Goal: Task Accomplishment & Management: Manage account settings

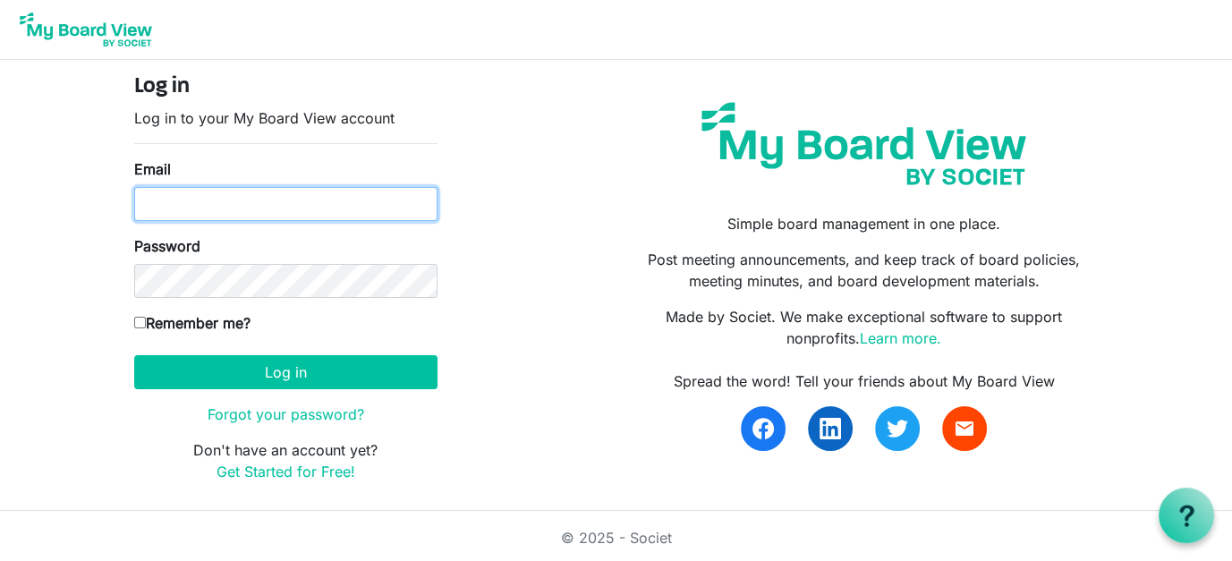
click at [259, 200] on input "Email" at bounding box center [285, 204] width 303 height 34
type input "[EMAIL_ADDRESS][DOMAIN_NAME]"
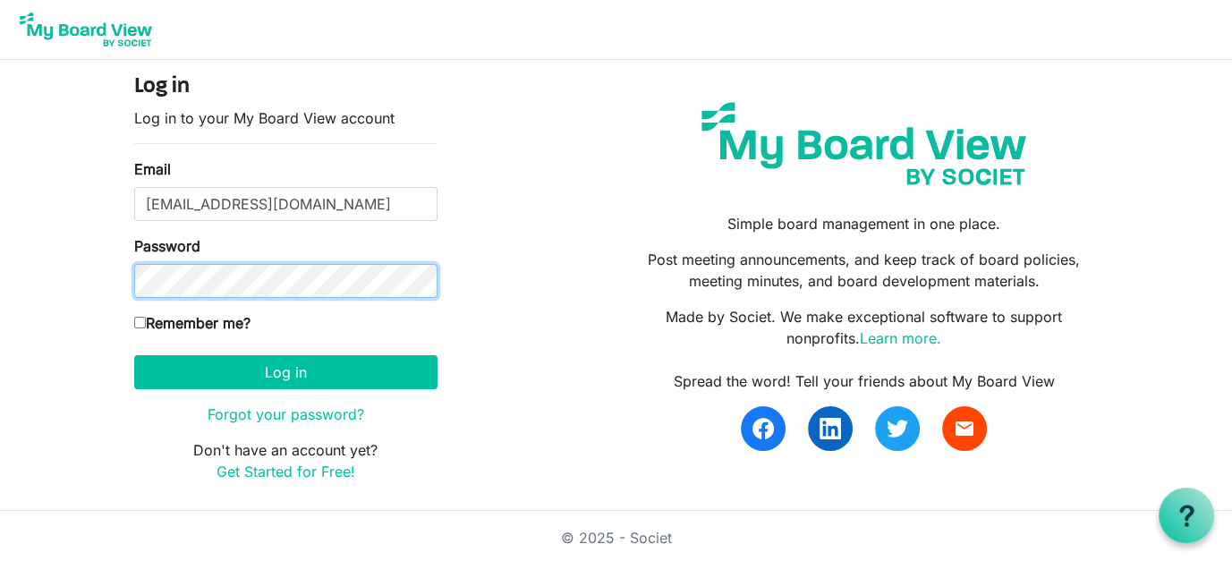
click at [134, 355] on button "Log in" at bounding box center [285, 372] width 303 height 34
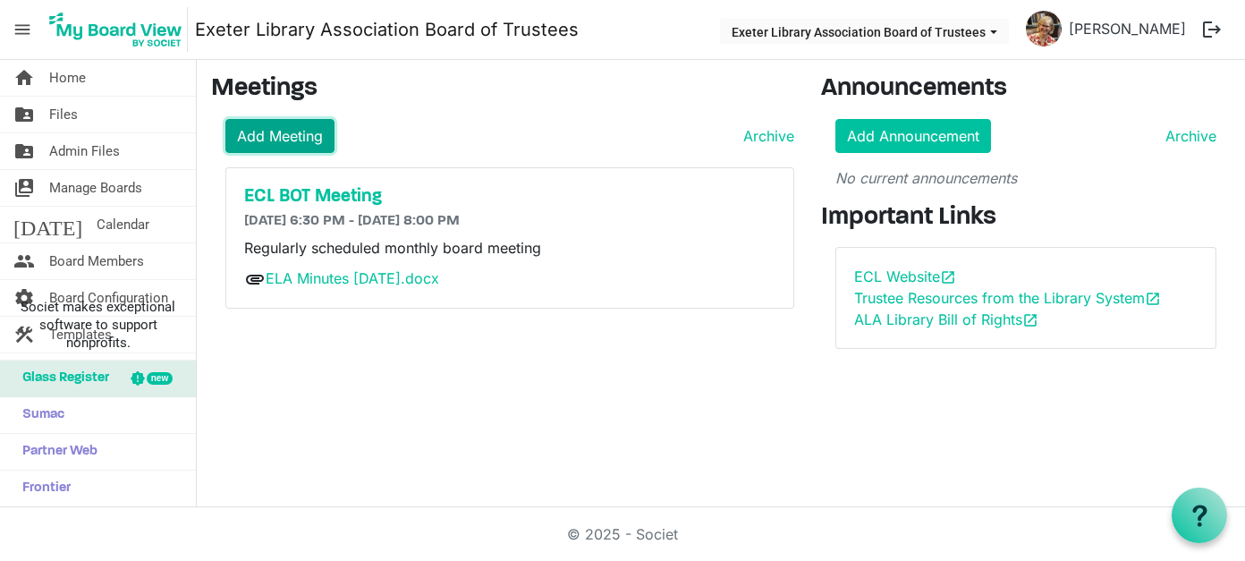
click at [293, 133] on link "Add Meeting" at bounding box center [279, 136] width 109 height 34
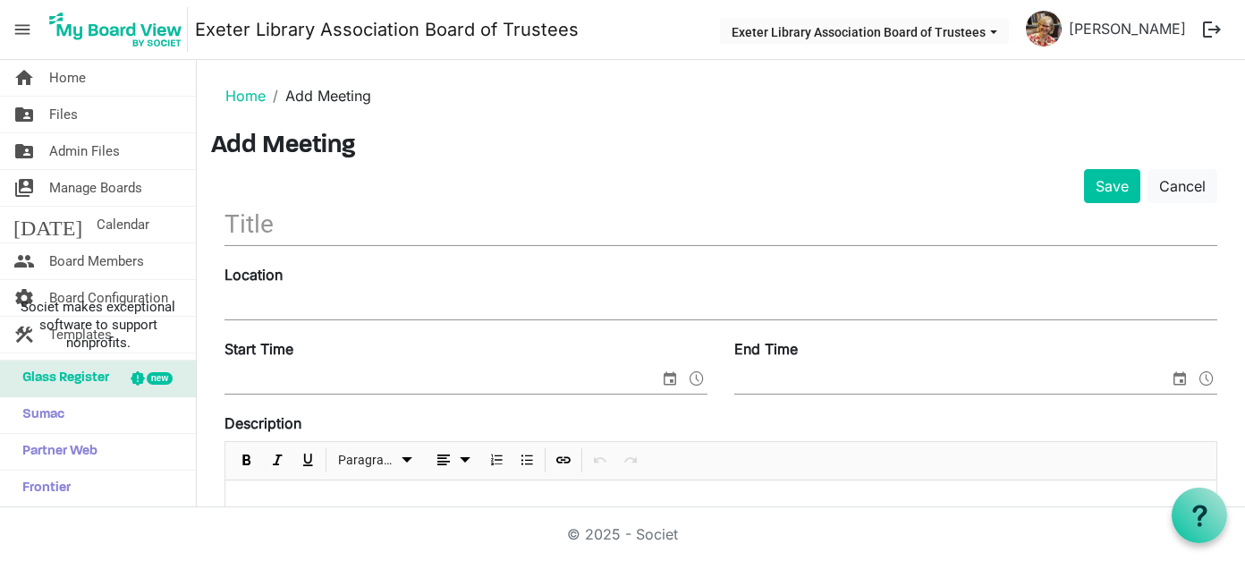
click at [289, 222] on input "text" at bounding box center [721, 224] width 993 height 42
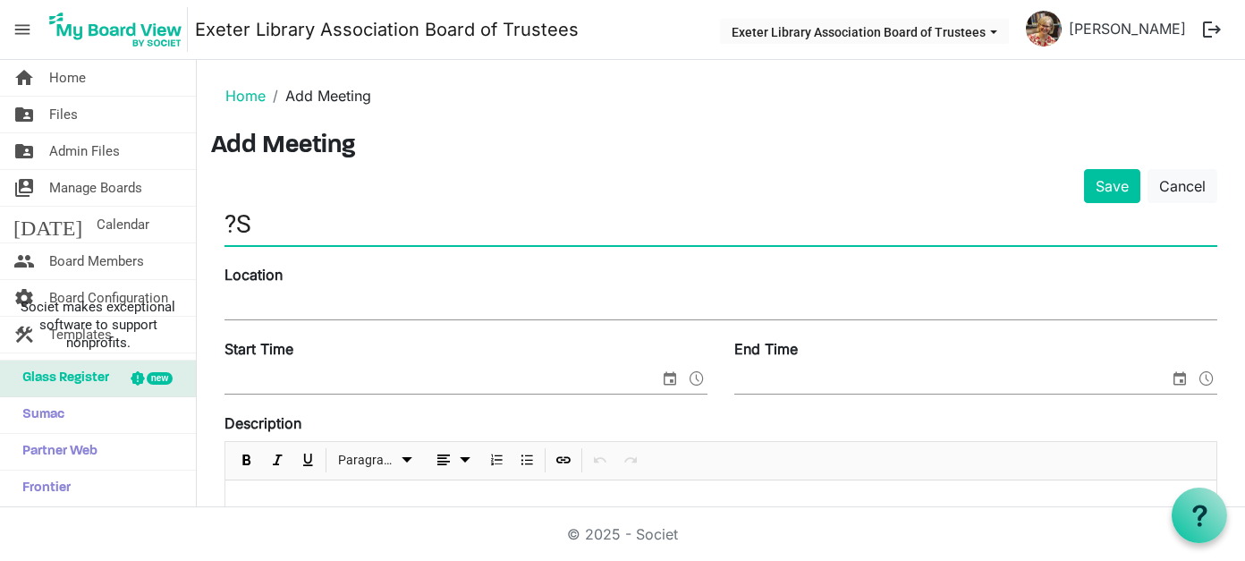
type input "?"
type input "Special Meeting"
click at [362, 301] on input "Location" at bounding box center [721, 306] width 993 height 27
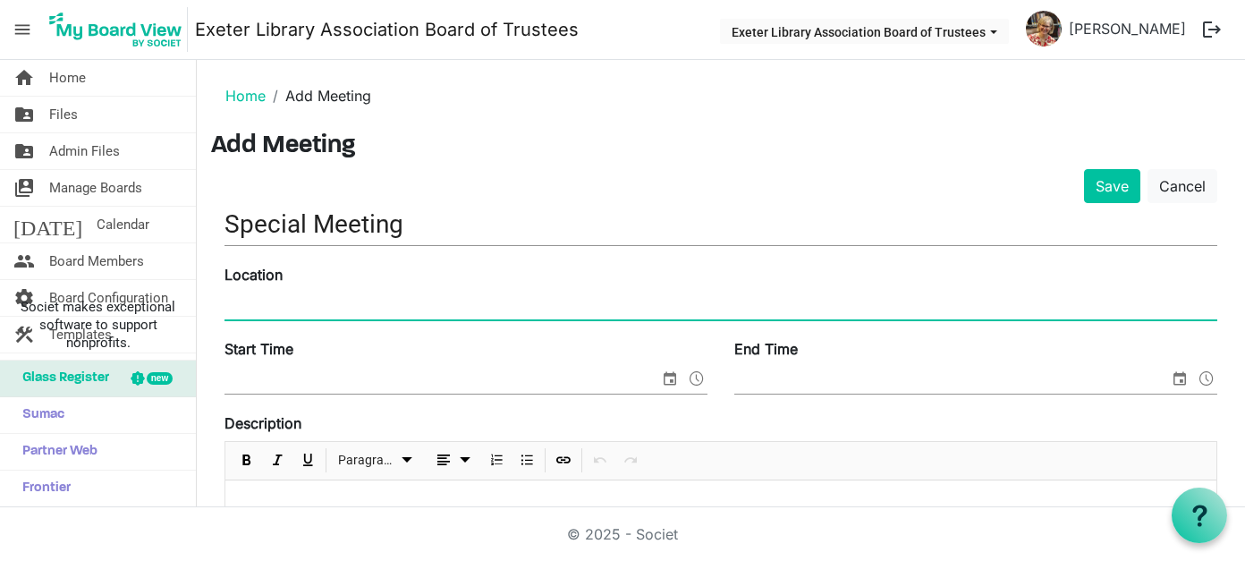
type input "Exeter Community Library, Program Room"
click at [300, 381] on input "Start Time" at bounding box center [442, 380] width 435 height 27
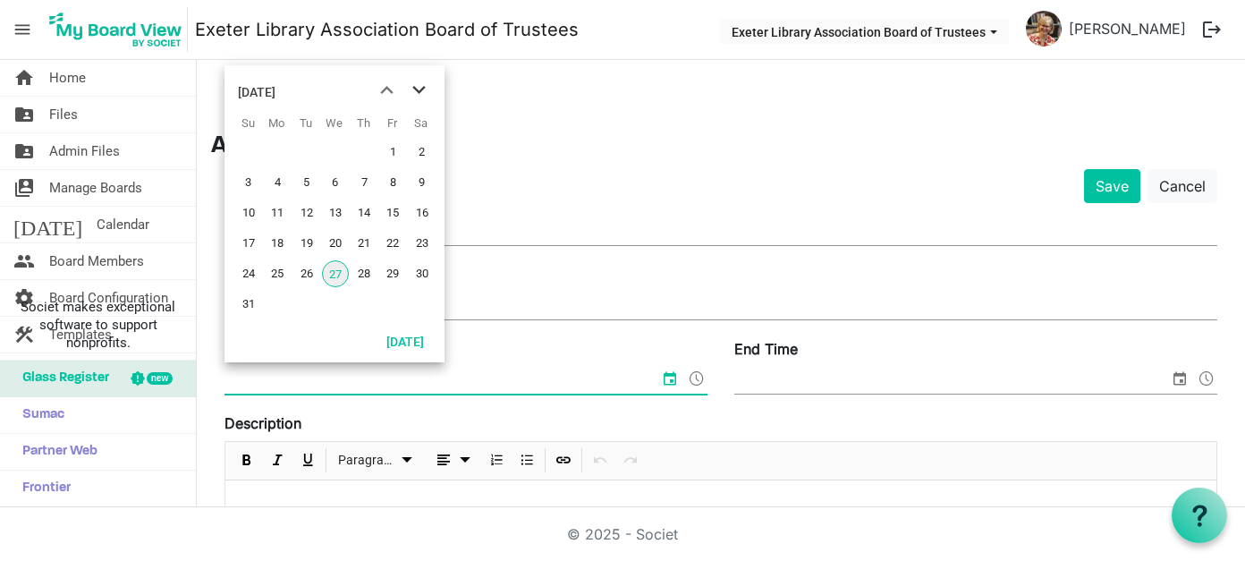
click at [418, 91] on span "next month" at bounding box center [419, 90] width 31 height 32
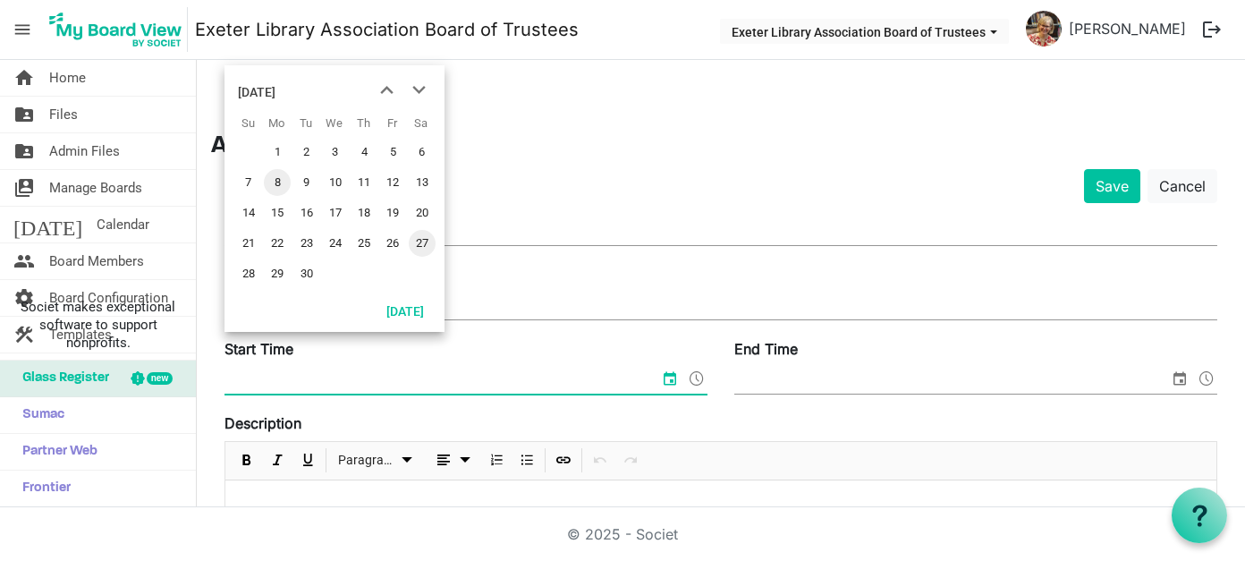
click at [277, 176] on span "8" at bounding box center [277, 182] width 27 height 27
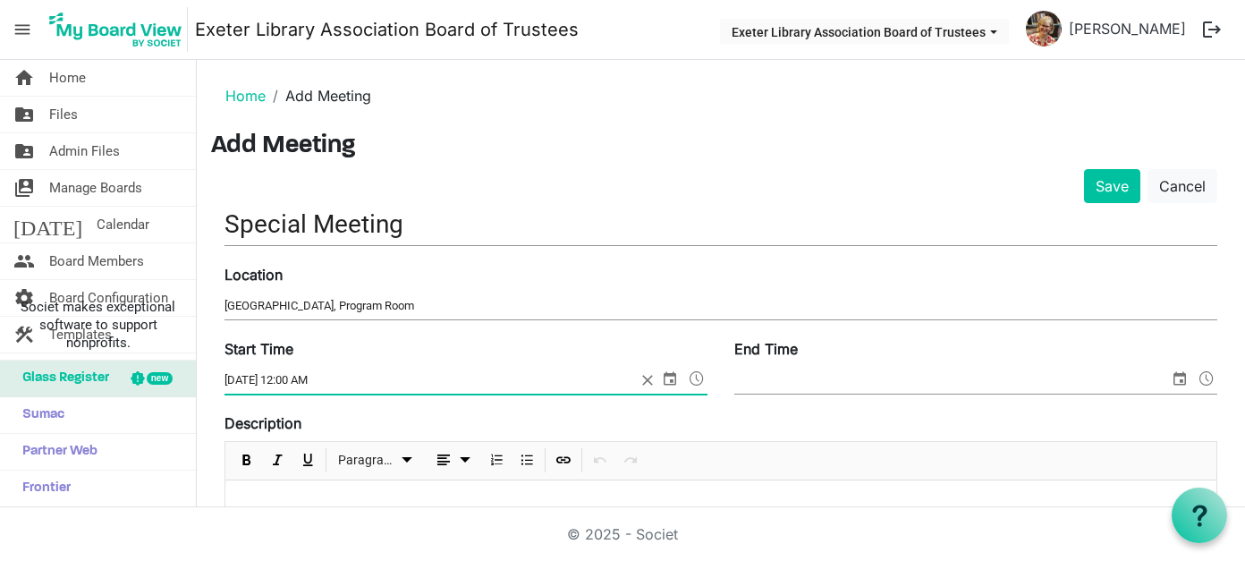
click at [687, 374] on span at bounding box center [696, 378] width 21 height 23
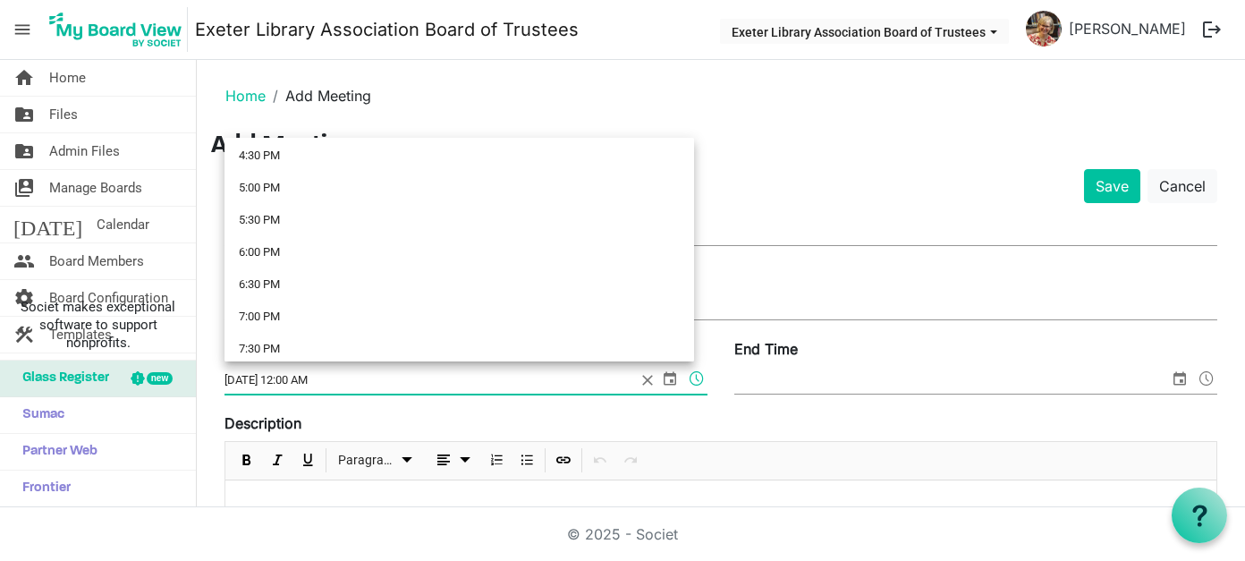
scroll to position [1068, 0]
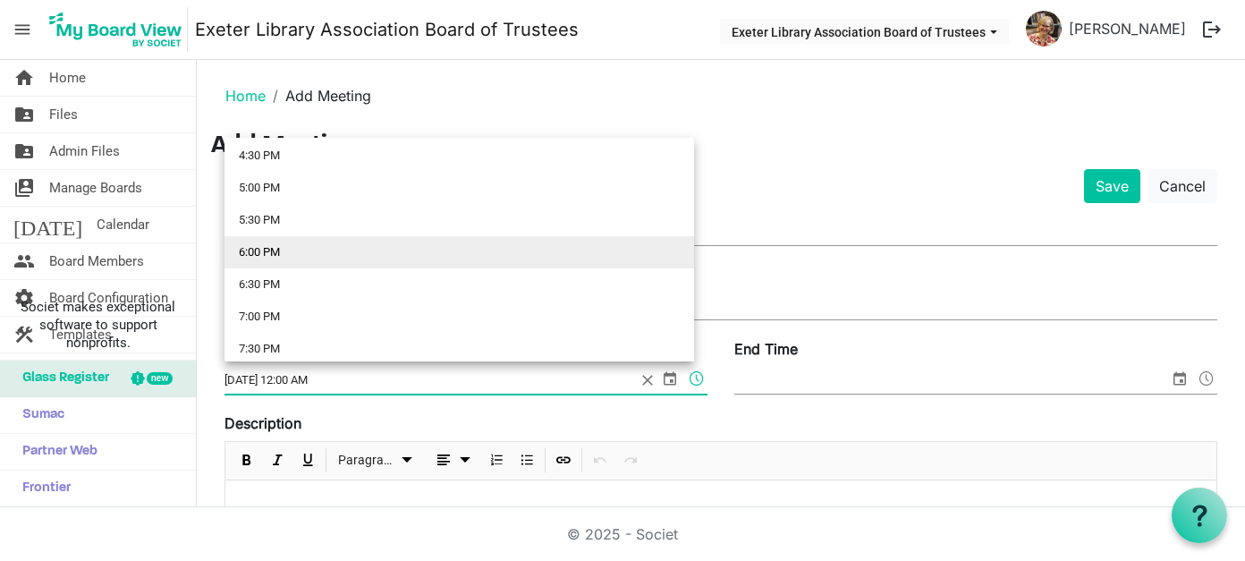
click at [246, 250] on li "6:00 PM" at bounding box center [460, 252] width 470 height 32
type input "9/8/2025 6:00 PM"
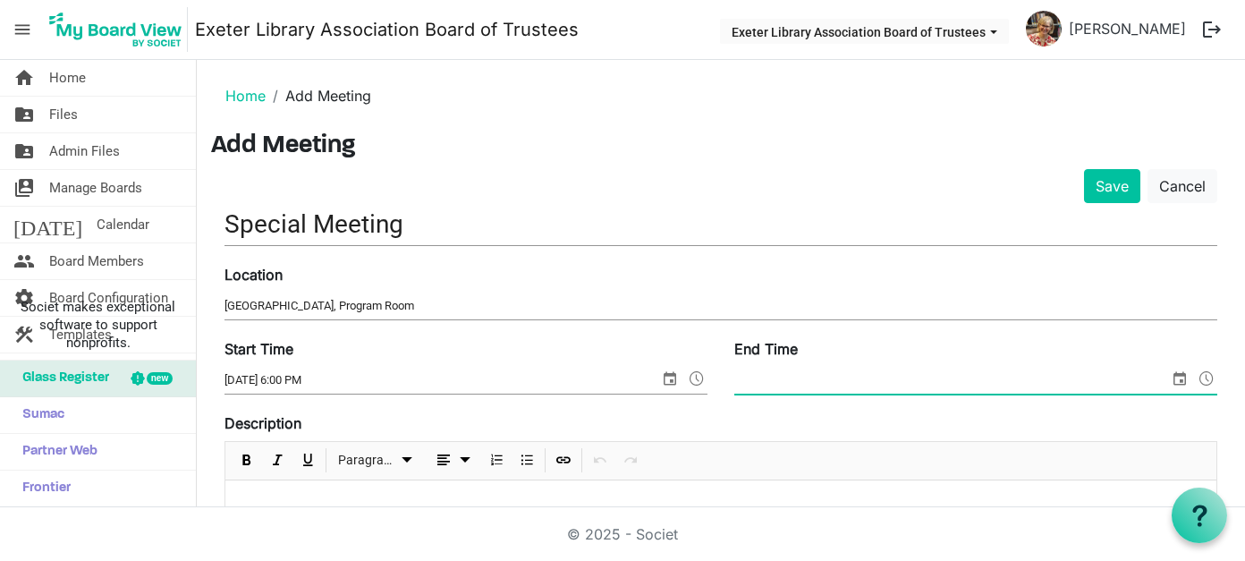
click at [1198, 374] on span at bounding box center [1206, 378] width 21 height 23
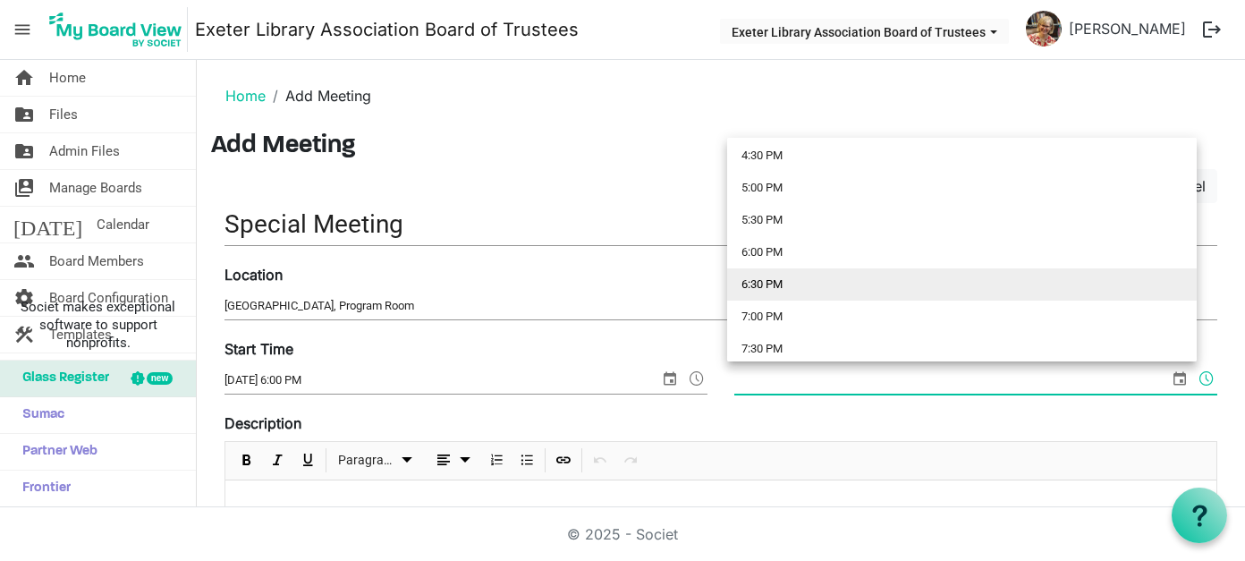
click at [757, 278] on li "6:30 PM" at bounding box center [962, 284] width 470 height 32
type input "8/27/2025 6:30 PM"
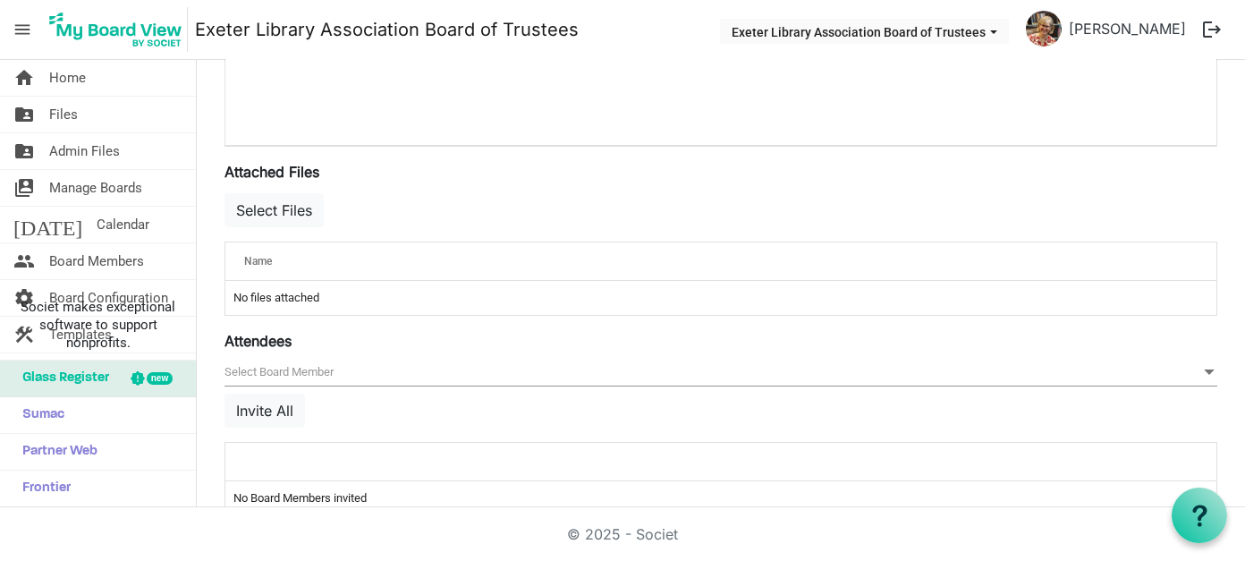
scroll to position [626, 0]
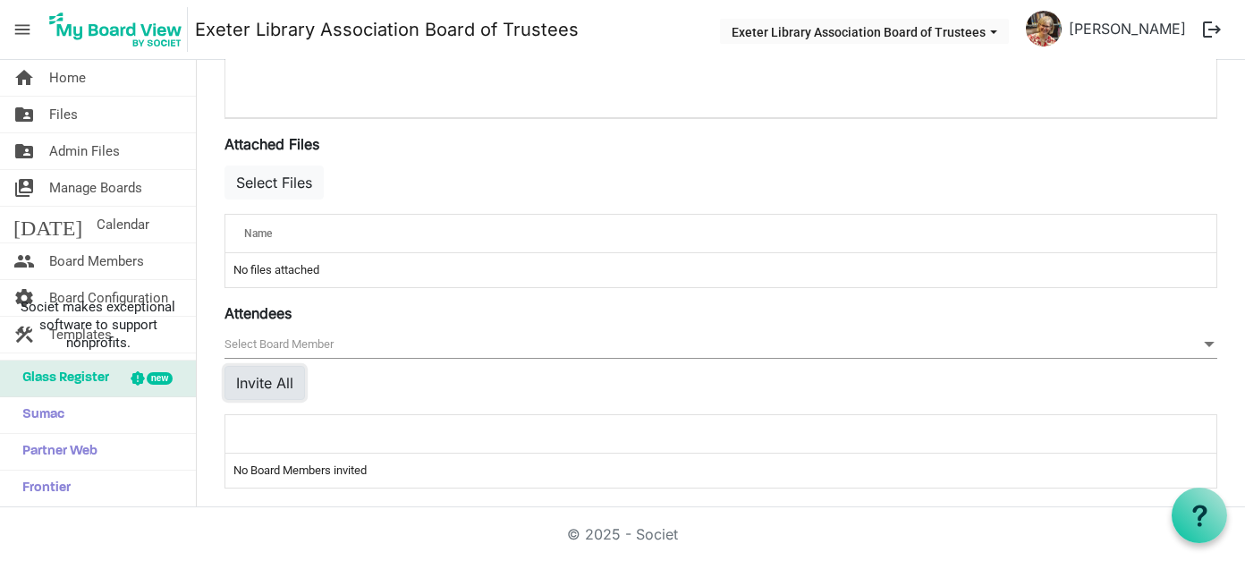
click at [256, 378] on button "Invite All" at bounding box center [265, 383] width 81 height 34
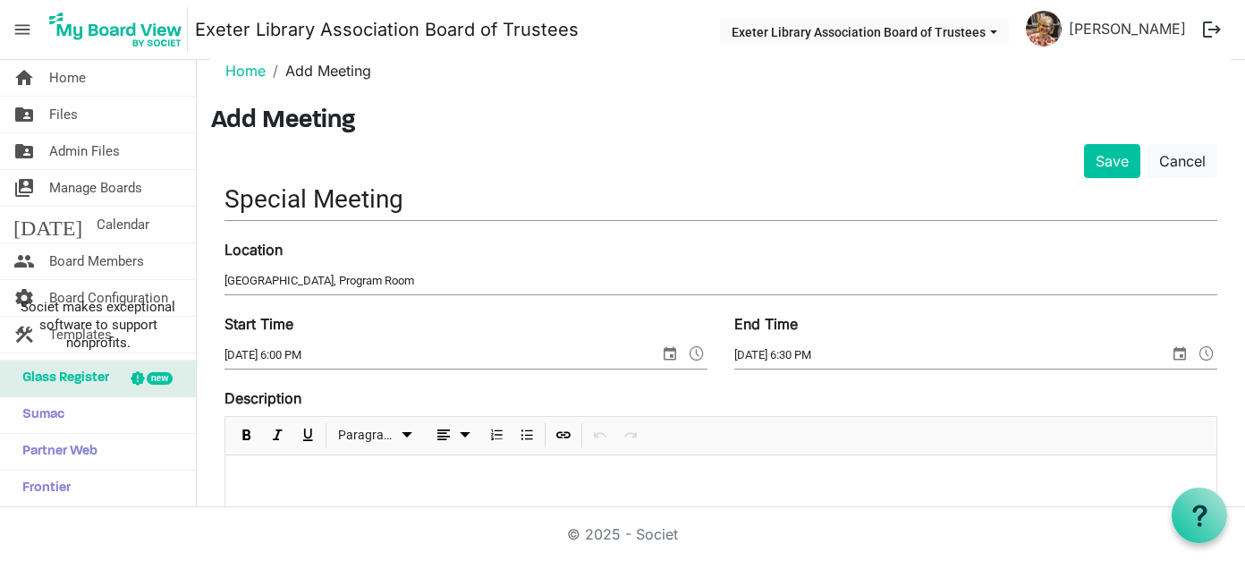
scroll to position [0, 0]
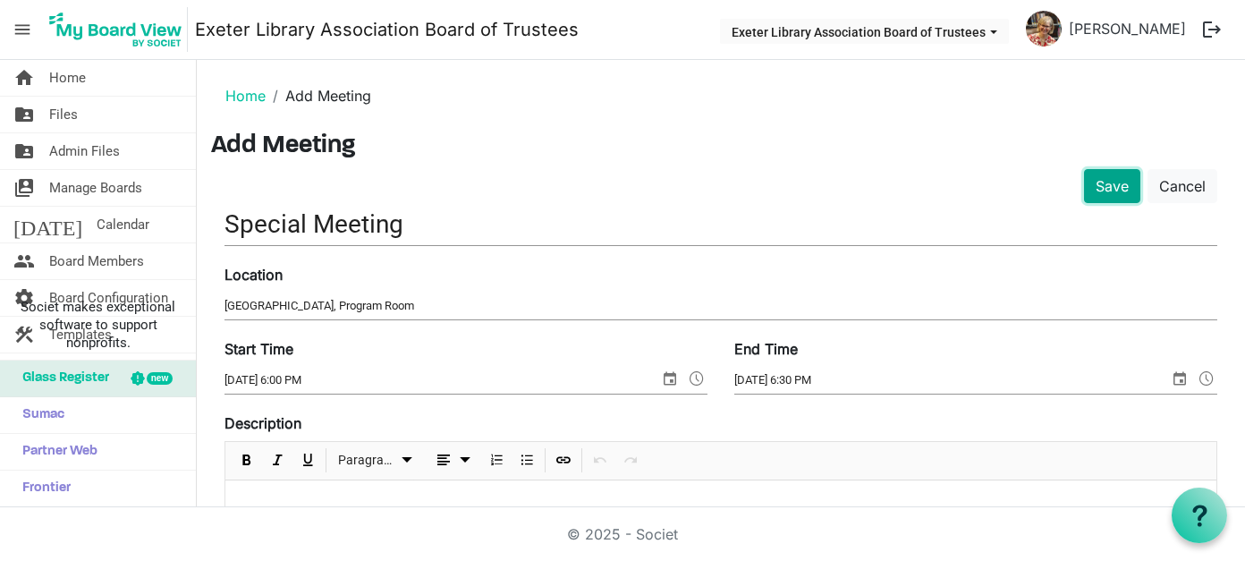
drag, startPoint x: 1101, startPoint y: 183, endPoint x: 1084, endPoint y: 188, distance: 18.4
click at [1101, 183] on button "Save" at bounding box center [1112, 186] width 56 height 34
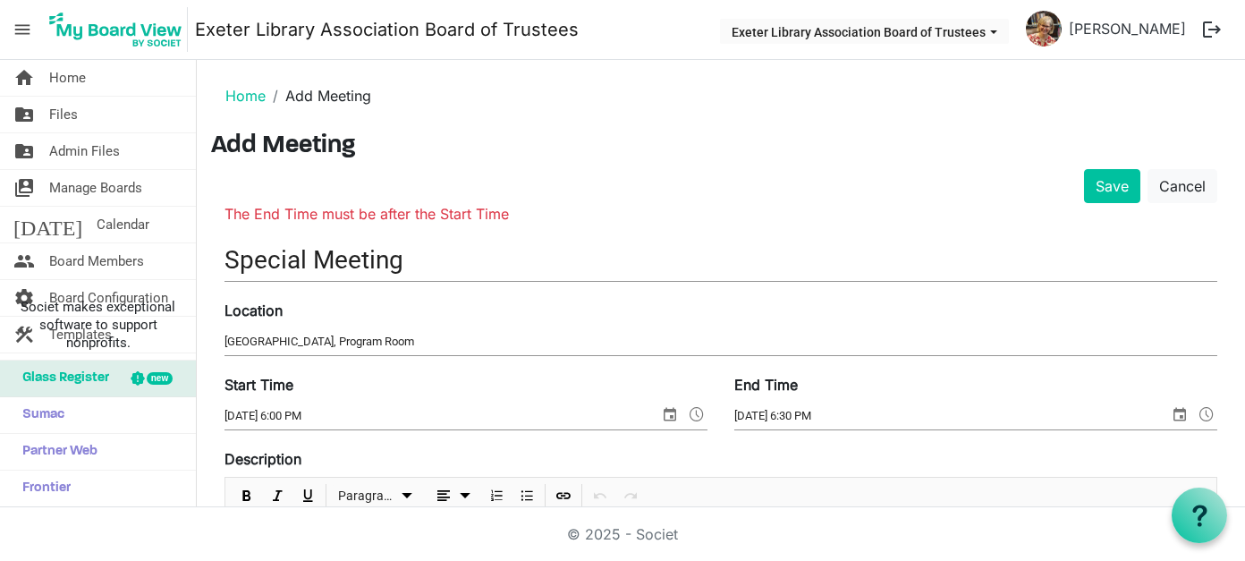
click at [1169, 414] on span "select" at bounding box center [1179, 414] width 21 height 23
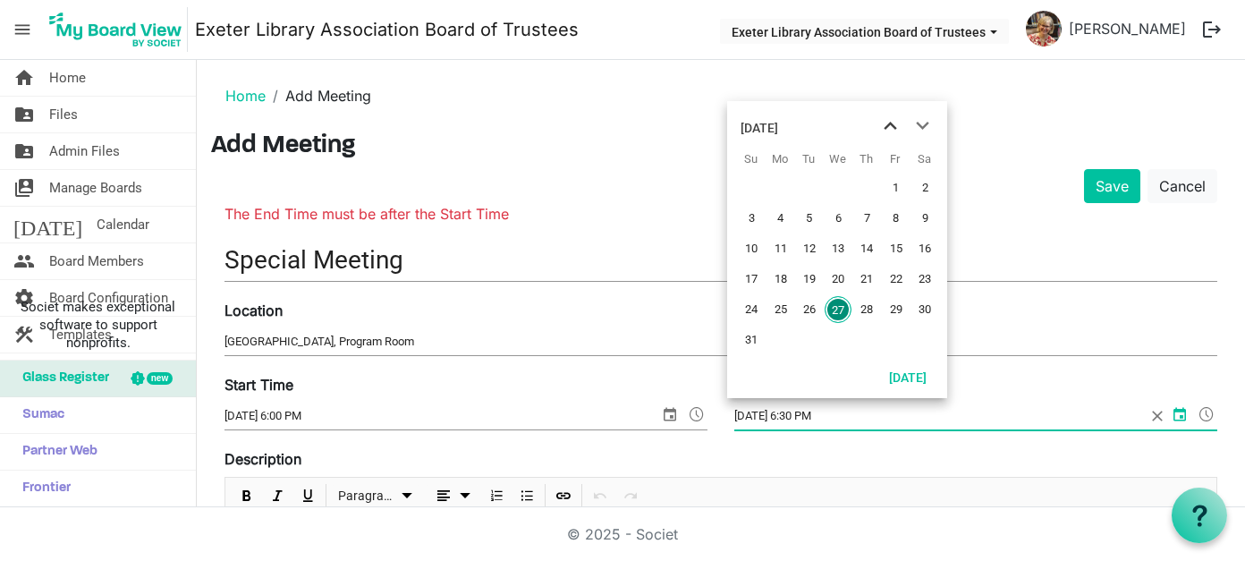
click at [896, 123] on span "previous month" at bounding box center [890, 126] width 31 height 32
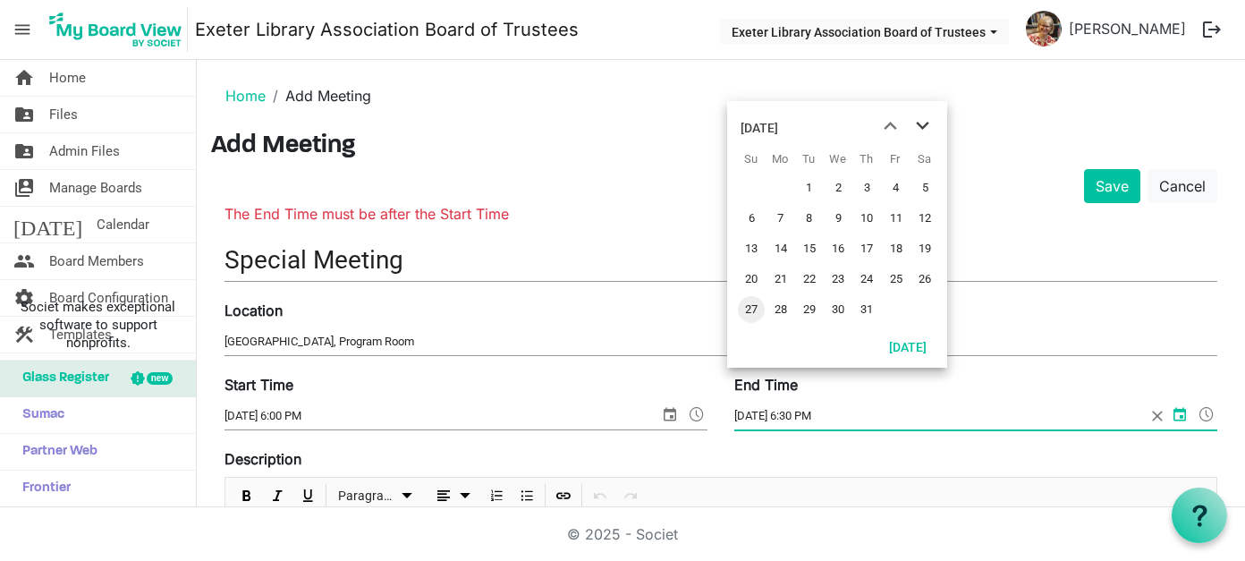
click at [926, 124] on span "next month" at bounding box center [922, 126] width 31 height 32
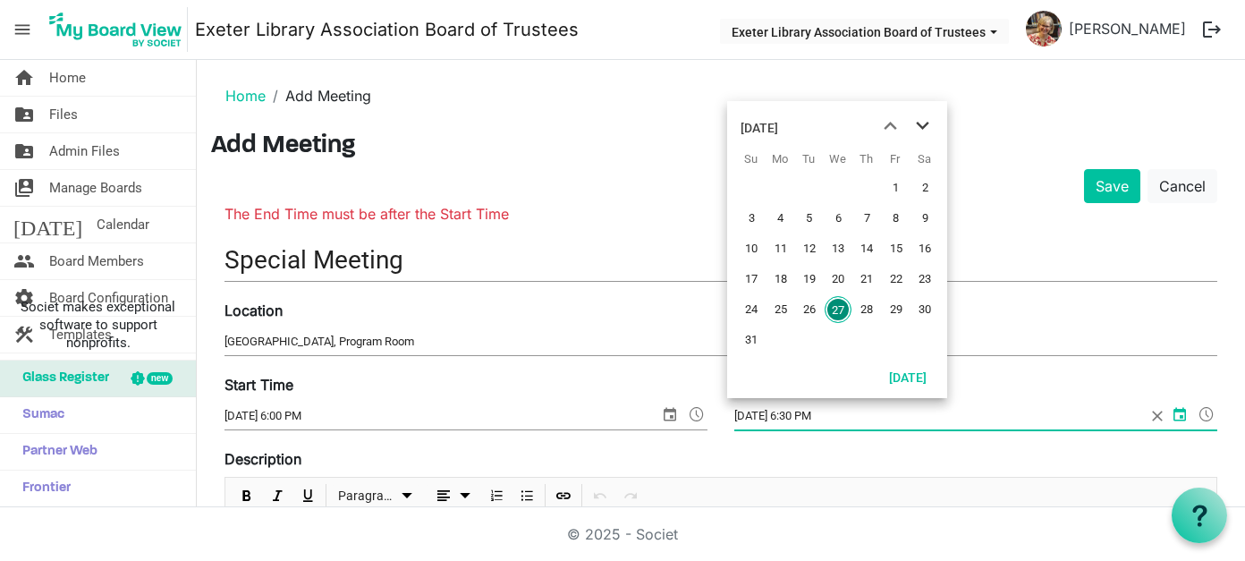
click at [926, 124] on span "next month" at bounding box center [922, 126] width 31 height 32
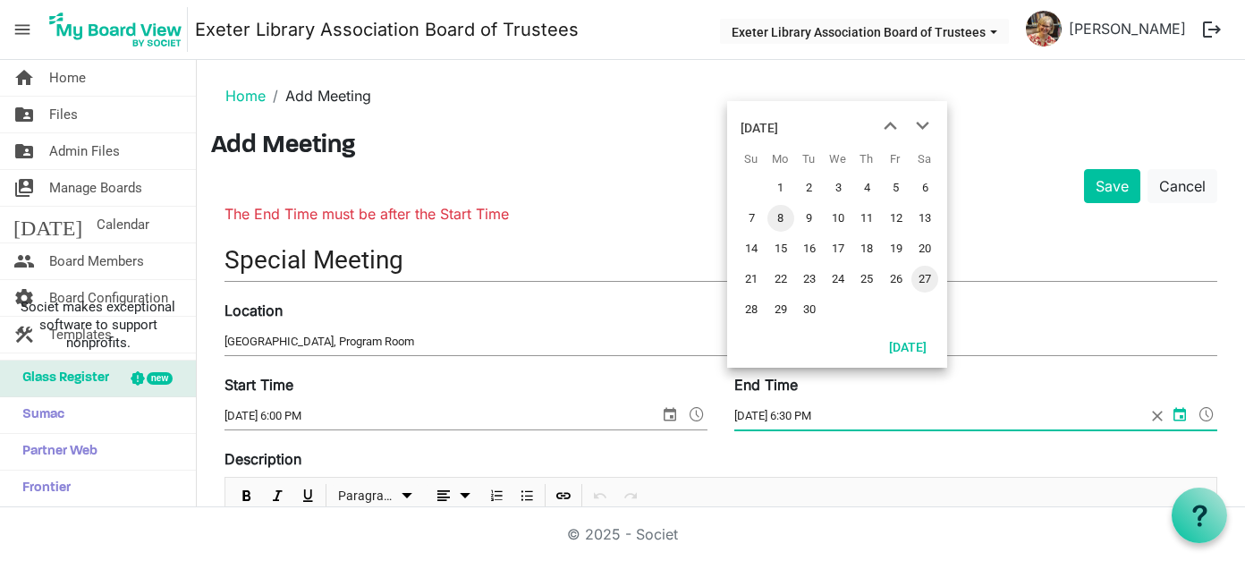
click at [784, 216] on span "8" at bounding box center [781, 218] width 27 height 27
type input "9/8/2025 6:30 PM"
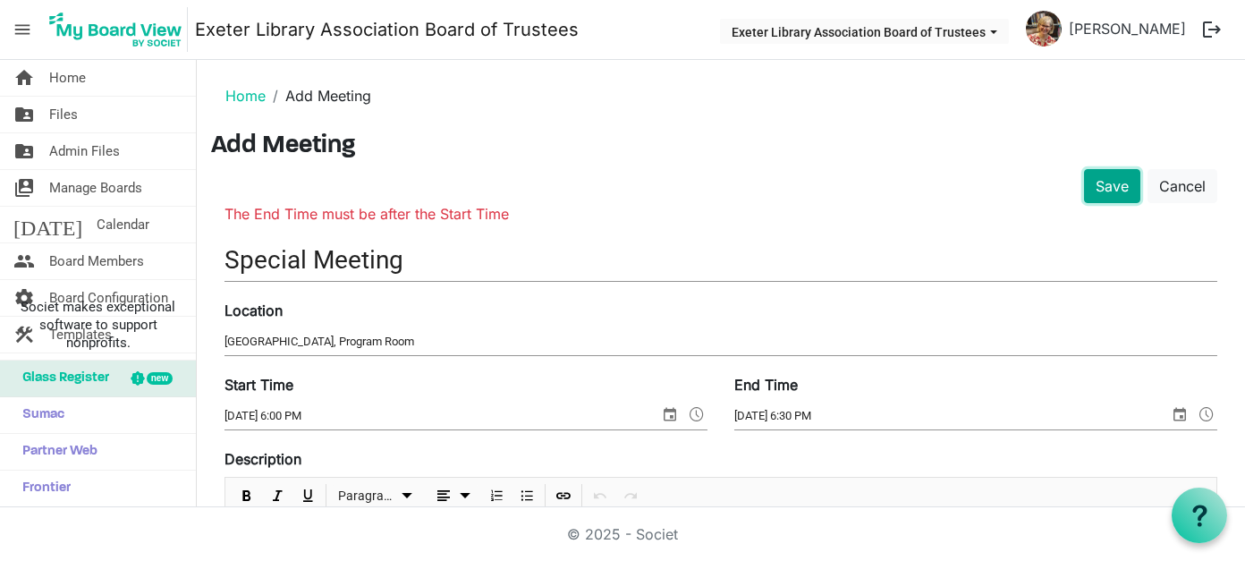
click at [1098, 180] on button "Save" at bounding box center [1112, 186] width 56 height 34
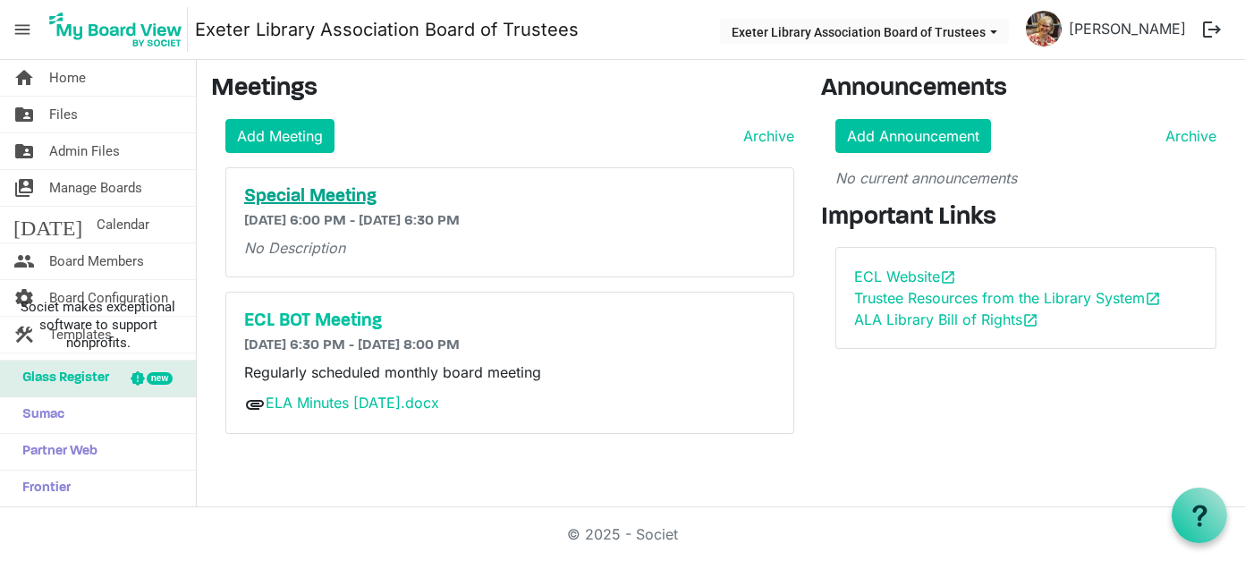
click at [326, 191] on h5 "Special Meeting" at bounding box center [510, 196] width 532 height 21
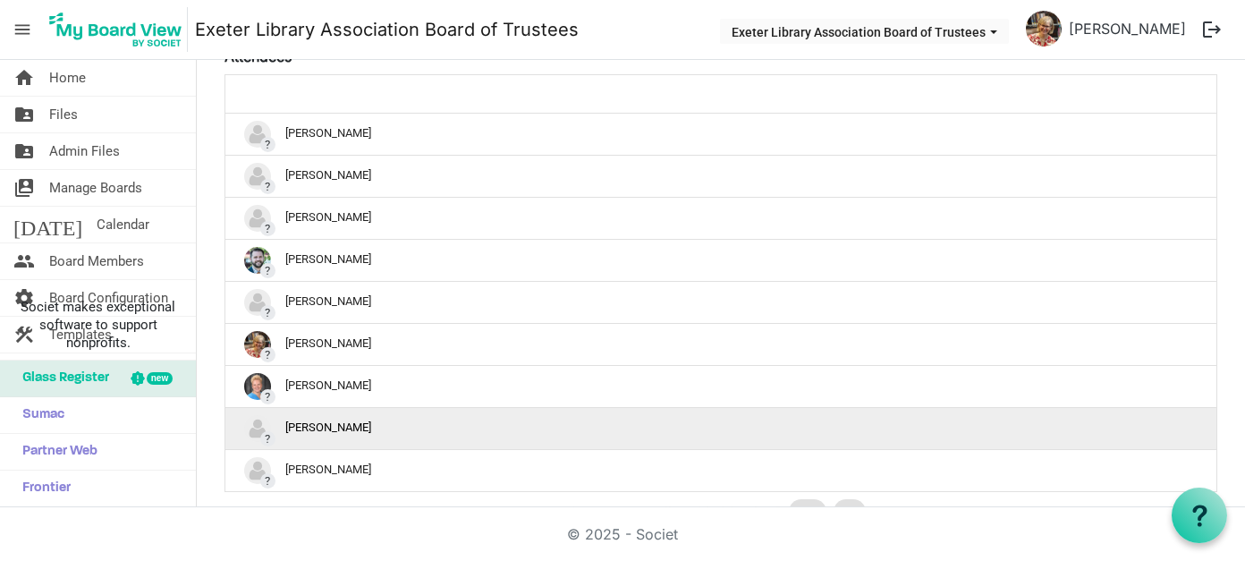
scroll to position [586, 0]
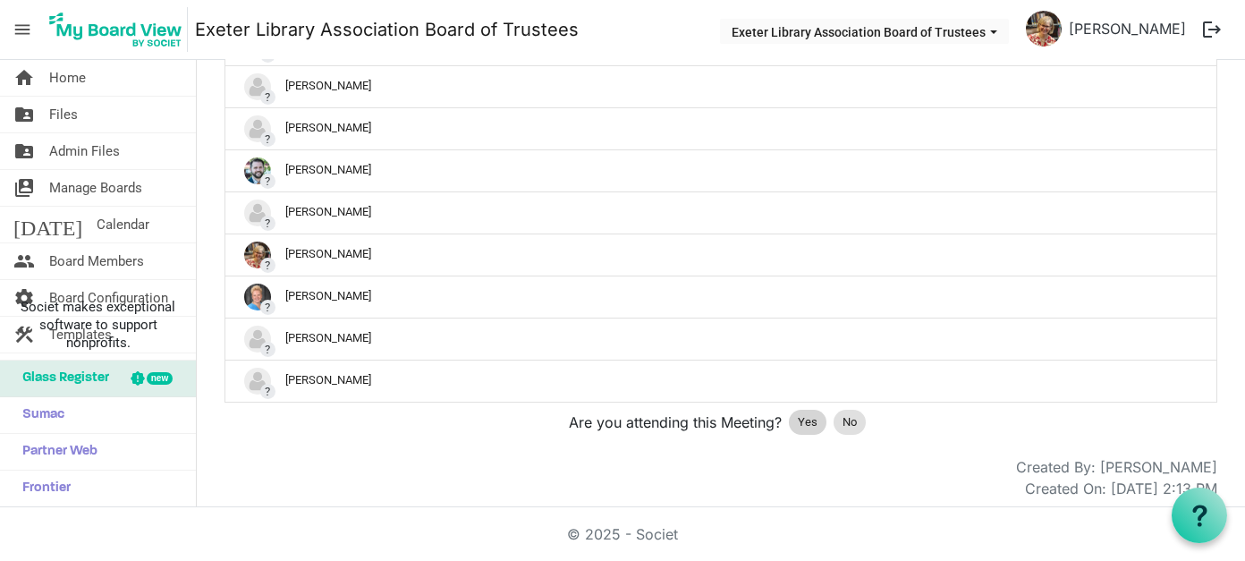
click at [805, 414] on span "Yes" at bounding box center [808, 422] width 20 height 18
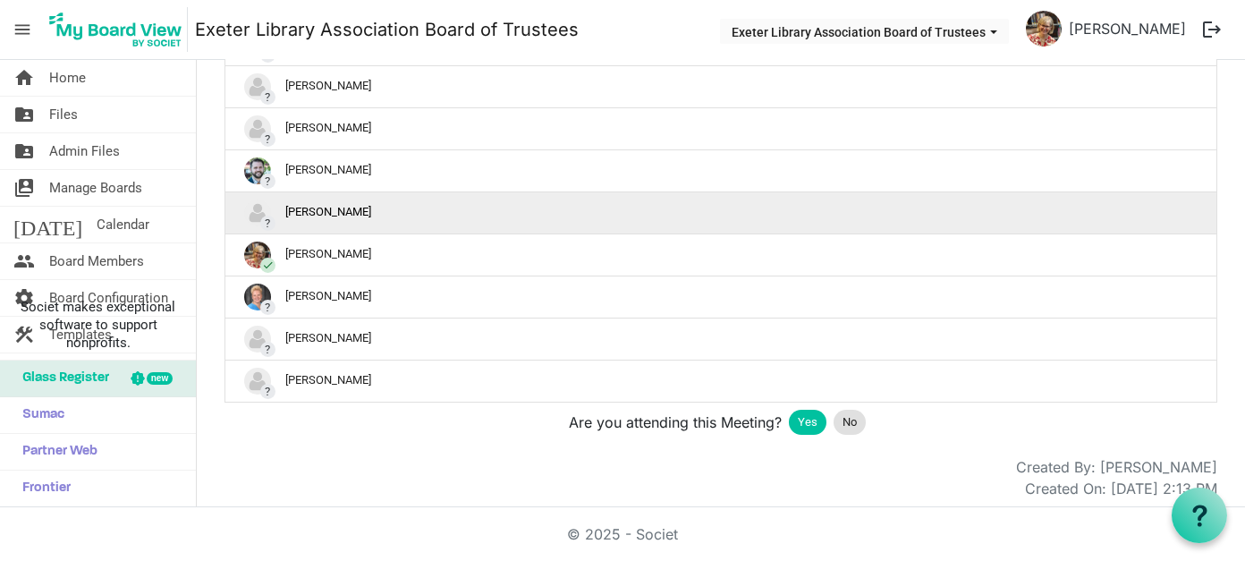
click at [354, 211] on div "? Julie Marburger" at bounding box center [721, 213] width 954 height 27
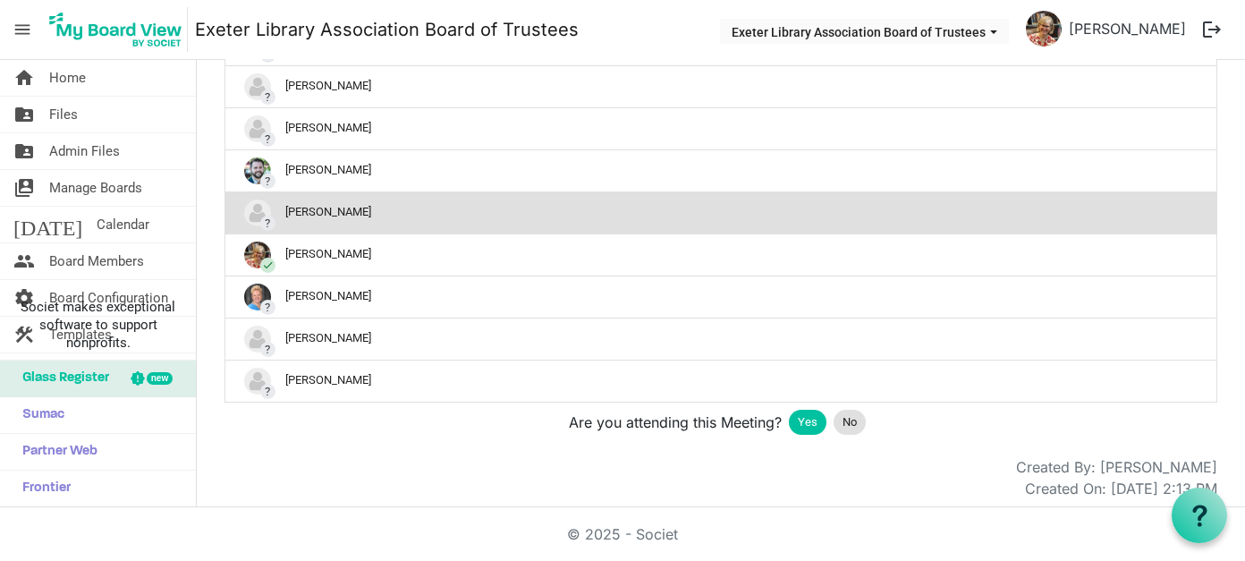
click at [789, 419] on div "Yes" at bounding box center [808, 422] width 38 height 25
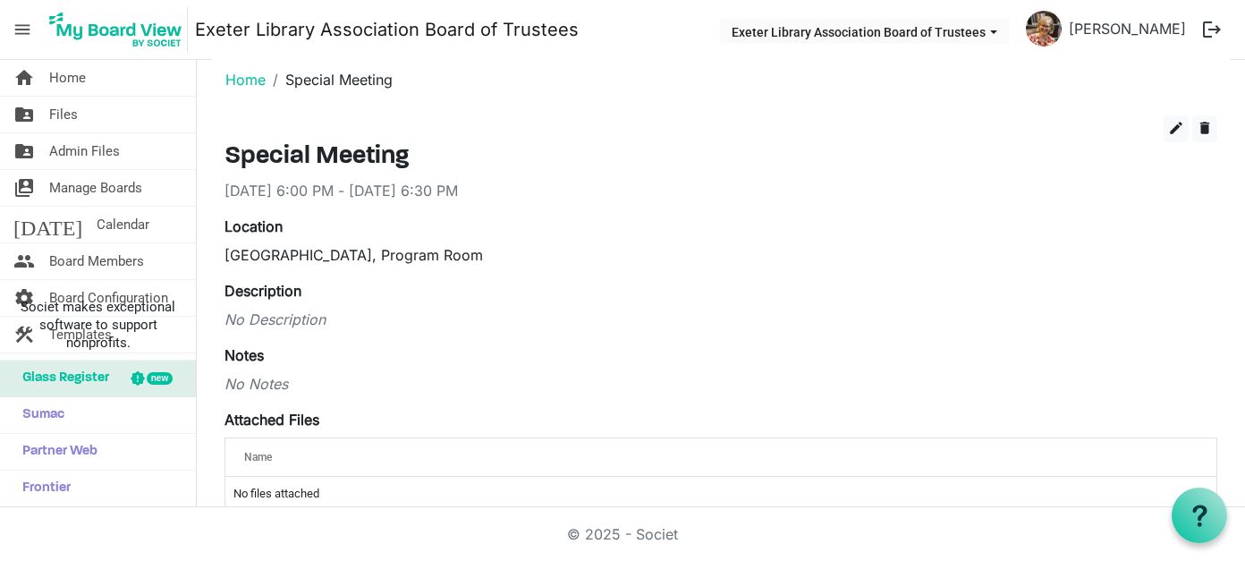
scroll to position [0, 0]
